Goal: Information Seeking & Learning: Learn about a topic

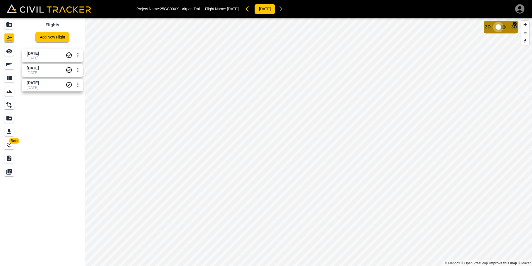
click at [504, 29] on input "checkbox" at bounding box center [499, 27] width 32 height 11
click at [511, 23] on input "checkbox" at bounding box center [515, 25] width 32 height 11
